Goal: Task Accomplishment & Management: Use online tool/utility

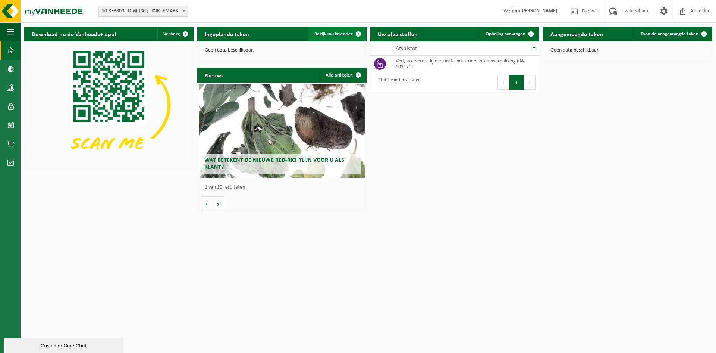
click at [358, 35] on span at bounding box center [358, 33] width 15 height 15
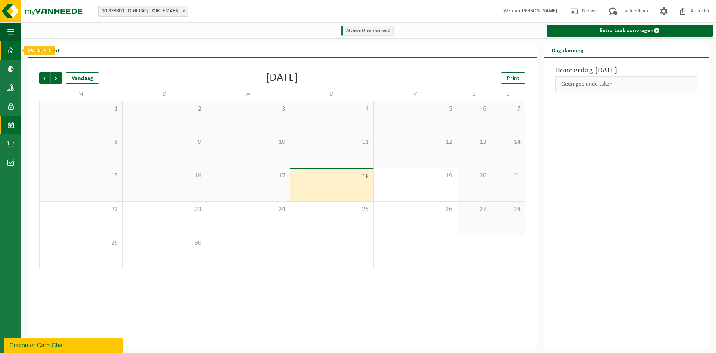
click at [12, 51] on span at bounding box center [10, 50] width 7 height 19
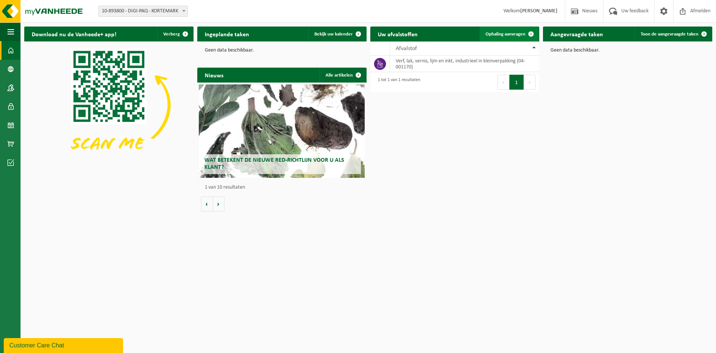
click at [529, 34] on span at bounding box center [531, 33] width 15 height 15
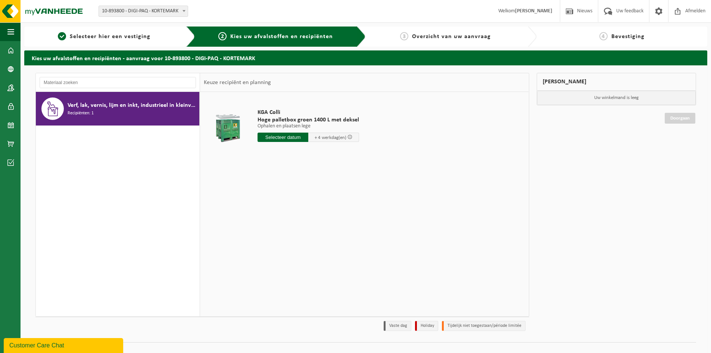
click at [351, 137] on span at bounding box center [349, 136] width 5 height 5
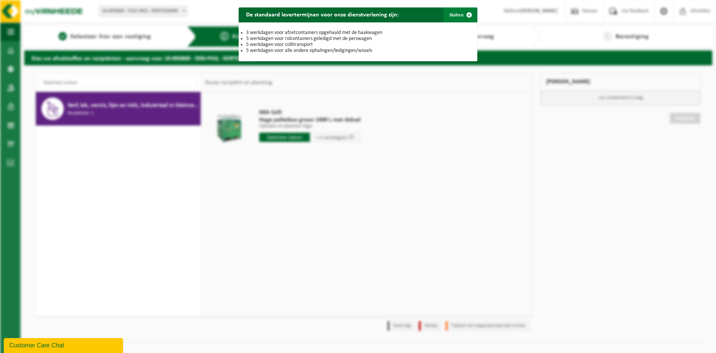
click at [466, 17] on span "button" at bounding box center [469, 14] width 15 height 15
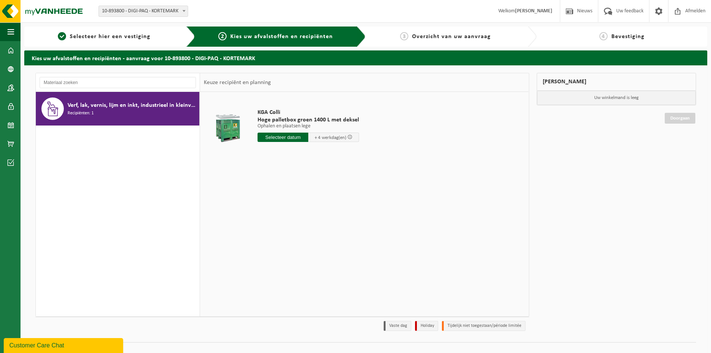
click at [105, 113] on div "Verf, lak, vernis, lijm en inkt, industrieel in kleinverpakking Recipiënten: 1" at bounding box center [133, 108] width 130 height 22
click at [123, 85] on input "text" at bounding box center [118, 82] width 156 height 11
click at [251, 34] on span "Kies uw afvalstoffen en recipiënten" at bounding box center [281, 37] width 103 height 6
click at [6, 31] on button "Navigatie" at bounding box center [10, 31] width 21 height 19
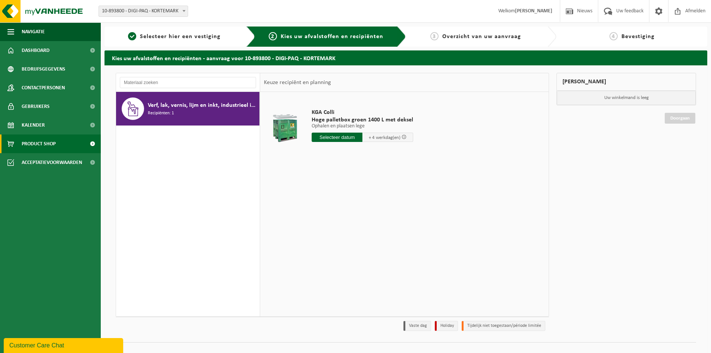
click at [49, 141] on span "Product Shop" at bounding box center [39, 143] width 34 height 19
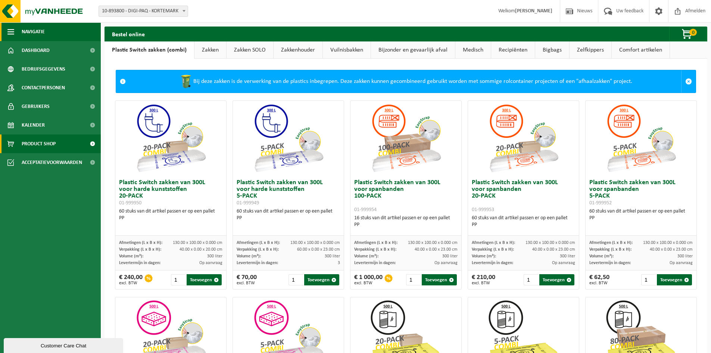
click at [8, 28] on button "Navigatie" at bounding box center [50, 31] width 101 height 19
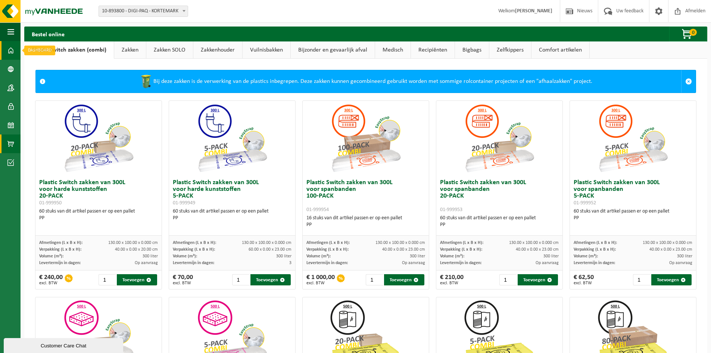
click at [9, 50] on span at bounding box center [10, 50] width 7 height 19
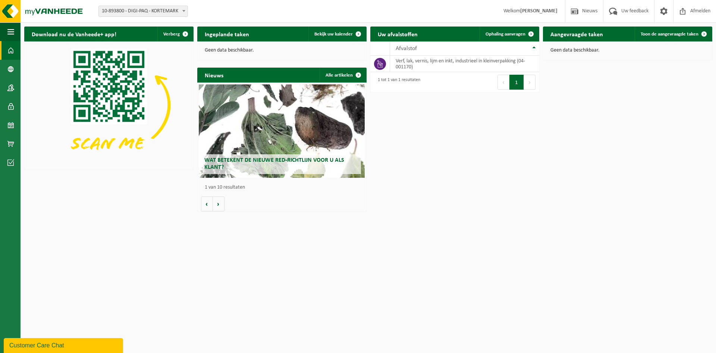
click at [528, 81] on button "Volgende" at bounding box center [530, 82] width 12 height 15
click at [534, 48] on th "Afvalstof" at bounding box center [465, 48] width 150 height 14
click at [409, 37] on h2 "Uw afvalstoffen" at bounding box center [397, 33] width 55 height 15
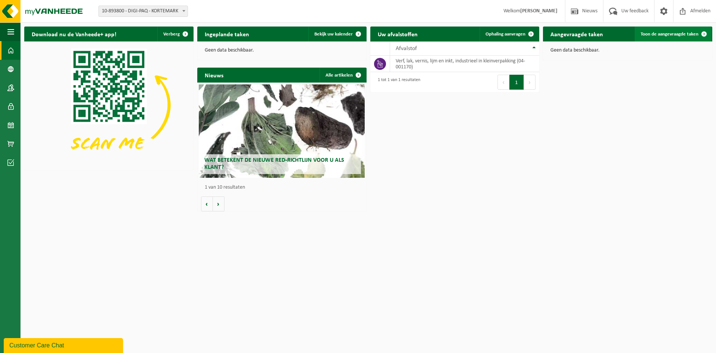
click at [702, 33] on span at bounding box center [704, 33] width 15 height 15
click at [216, 204] on button "Volgende" at bounding box center [219, 203] width 12 height 15
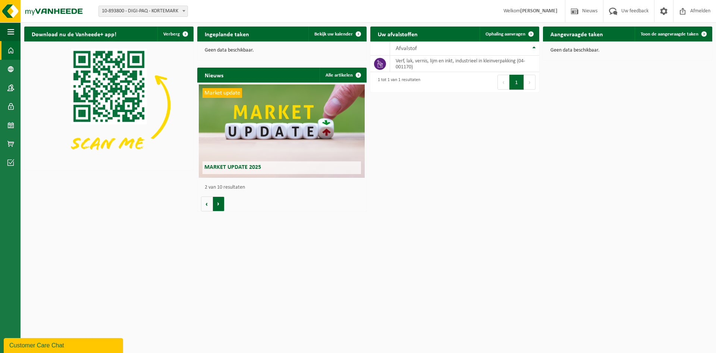
click at [216, 204] on button "Volgende" at bounding box center [219, 203] width 12 height 15
click at [216, 203] on button "Volgende" at bounding box center [219, 203] width 12 height 15
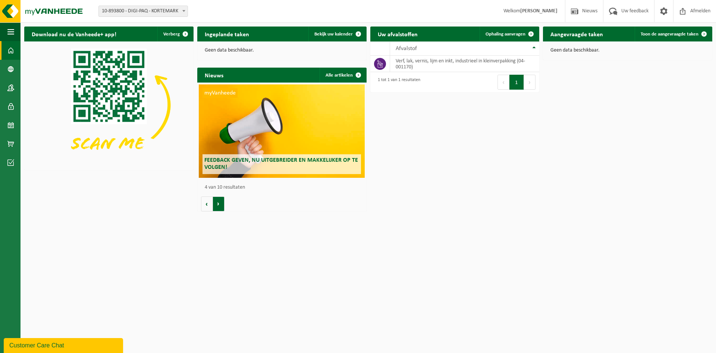
click at [217, 203] on button "Volgende" at bounding box center [219, 203] width 12 height 15
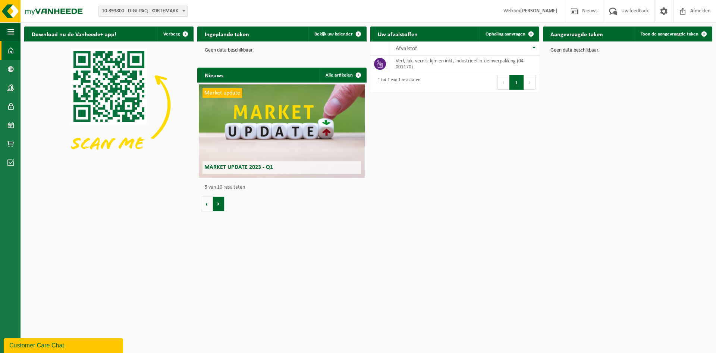
click at [217, 202] on button "Volgende" at bounding box center [219, 203] width 12 height 15
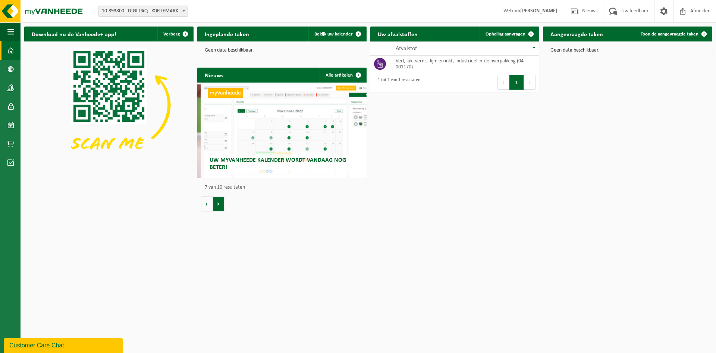
scroll to position [0, 1016]
click at [217, 200] on button "Volgende" at bounding box center [219, 203] width 12 height 15
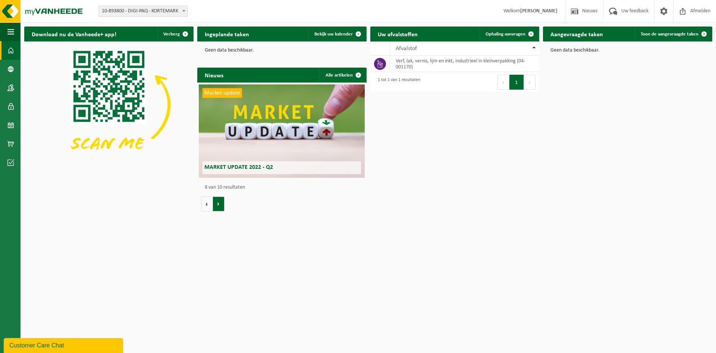
click at [217, 200] on button "Volgende" at bounding box center [219, 203] width 12 height 15
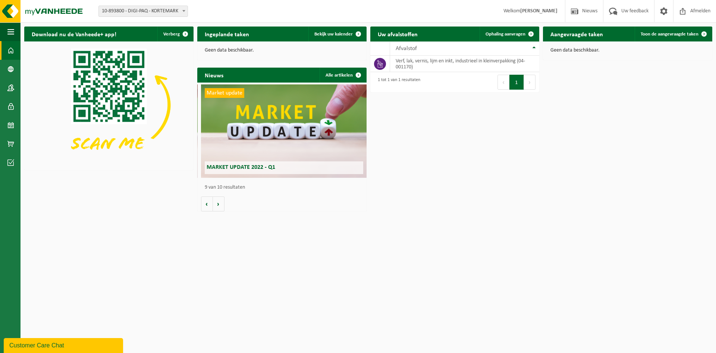
scroll to position [0, 1354]
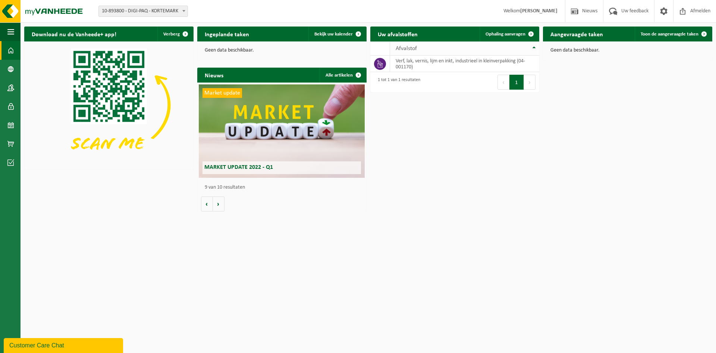
click at [524, 47] on div "Afvalstof" at bounding box center [463, 49] width 135 height 6
click at [503, 65] on td "verf, lak, vernis, lijm en inkt, industrieel in kleinverpakking (04-001170)" at bounding box center [465, 64] width 150 height 16
drag, startPoint x: 376, startPoint y: 64, endPoint x: 517, endPoint y: 144, distance: 162.7
click at [517, 144] on div "Download nu de Vanheede+ app! Verberg Ingeplande taken Bekijk uw kalender Geen …" at bounding box center [368, 119] width 692 height 192
click at [530, 33] on span at bounding box center [531, 33] width 15 height 15
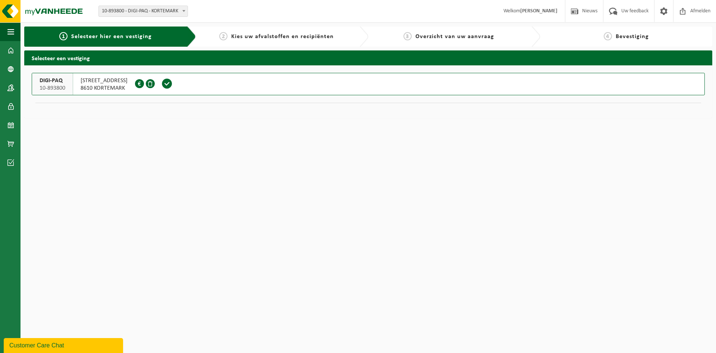
click at [490, 41] on div "3 Overzicht van uw aanvraag" at bounding box center [455, 36] width 172 height 20
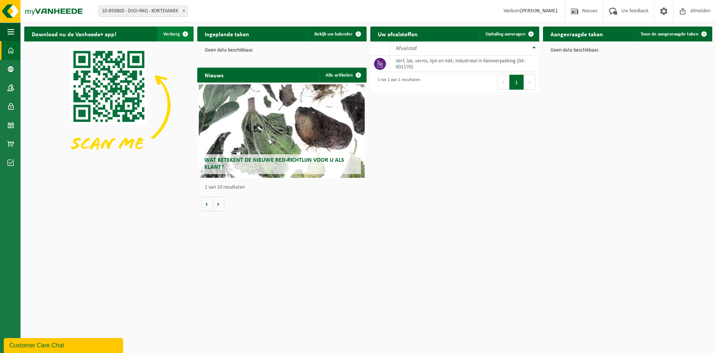
click at [185, 31] on span "button" at bounding box center [185, 33] width 15 height 15
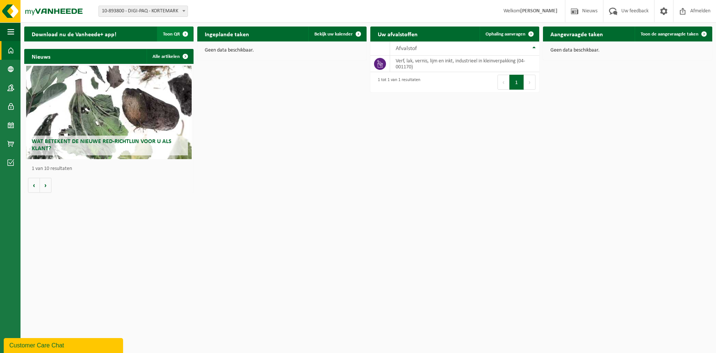
click at [185, 32] on span "button" at bounding box center [185, 33] width 15 height 15
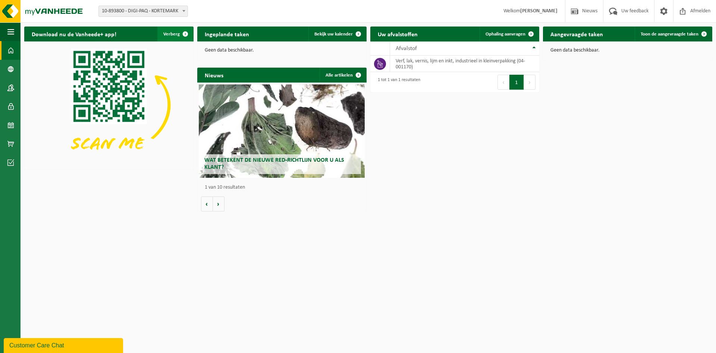
click at [185, 32] on span "button" at bounding box center [185, 33] width 15 height 15
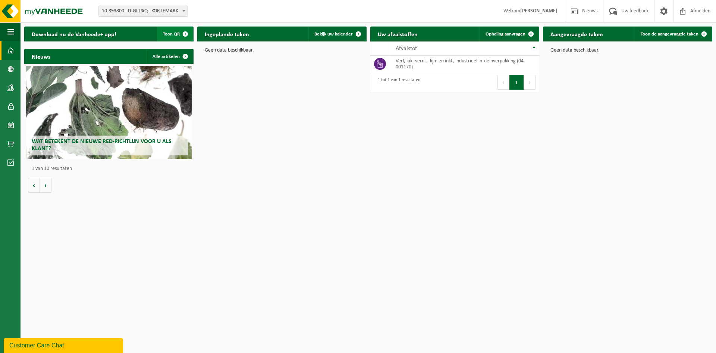
click at [185, 32] on span "button" at bounding box center [185, 33] width 15 height 15
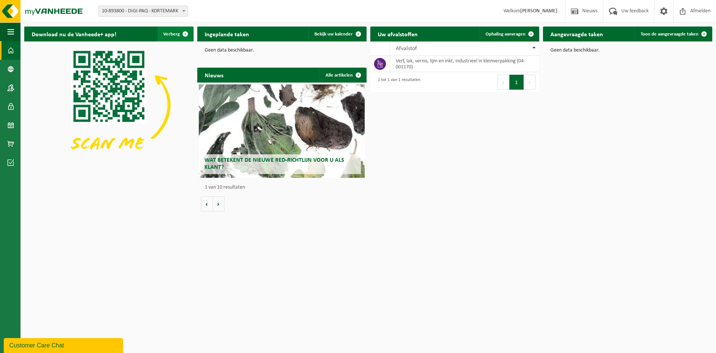
click at [185, 32] on span "button" at bounding box center [185, 33] width 15 height 15
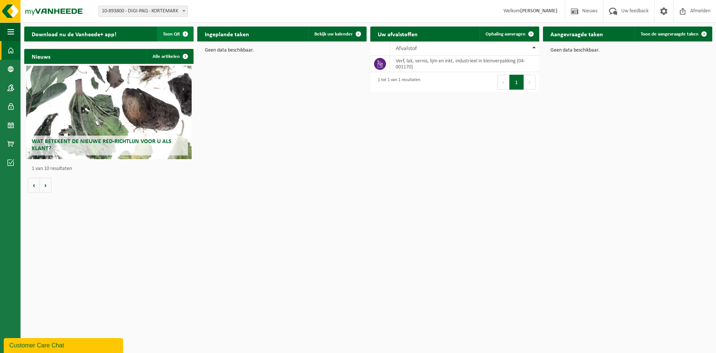
click at [185, 32] on span "button" at bounding box center [185, 33] width 15 height 15
